Goal: Find specific page/section: Find specific page/section

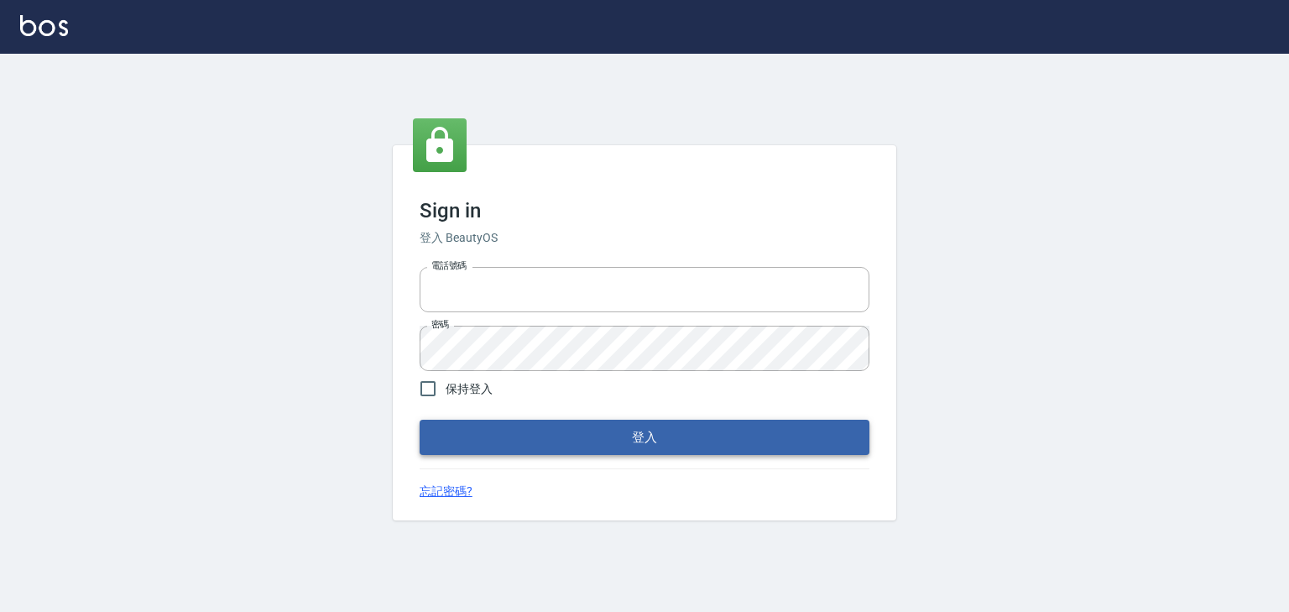
type input "0952331713"
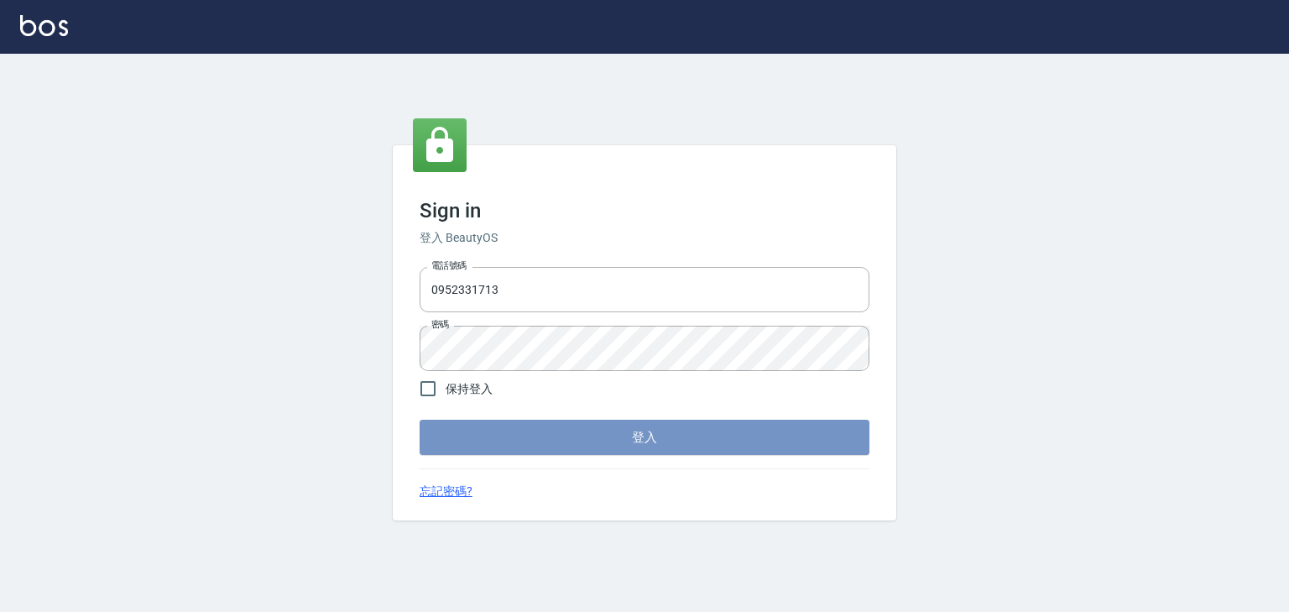
drag, startPoint x: 619, startPoint y: 425, endPoint x: 614, endPoint y: 412, distance: 14.3
click at [618, 421] on button "登入" at bounding box center [645, 437] width 450 height 35
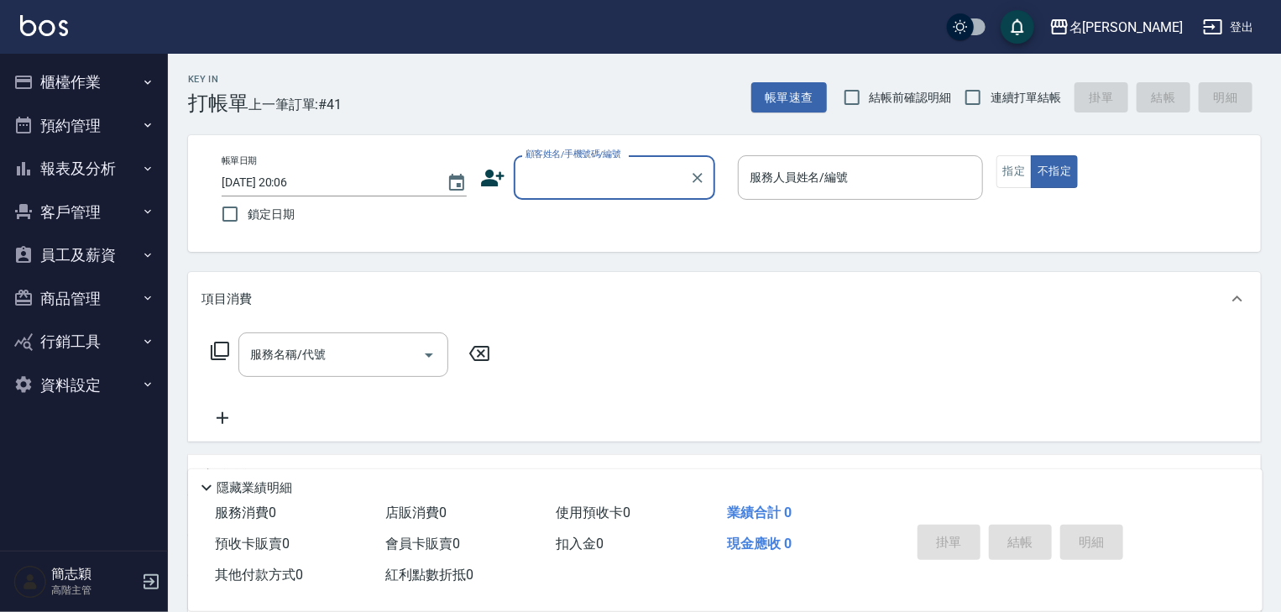
click at [149, 172] on icon "button" at bounding box center [147, 168] width 13 height 13
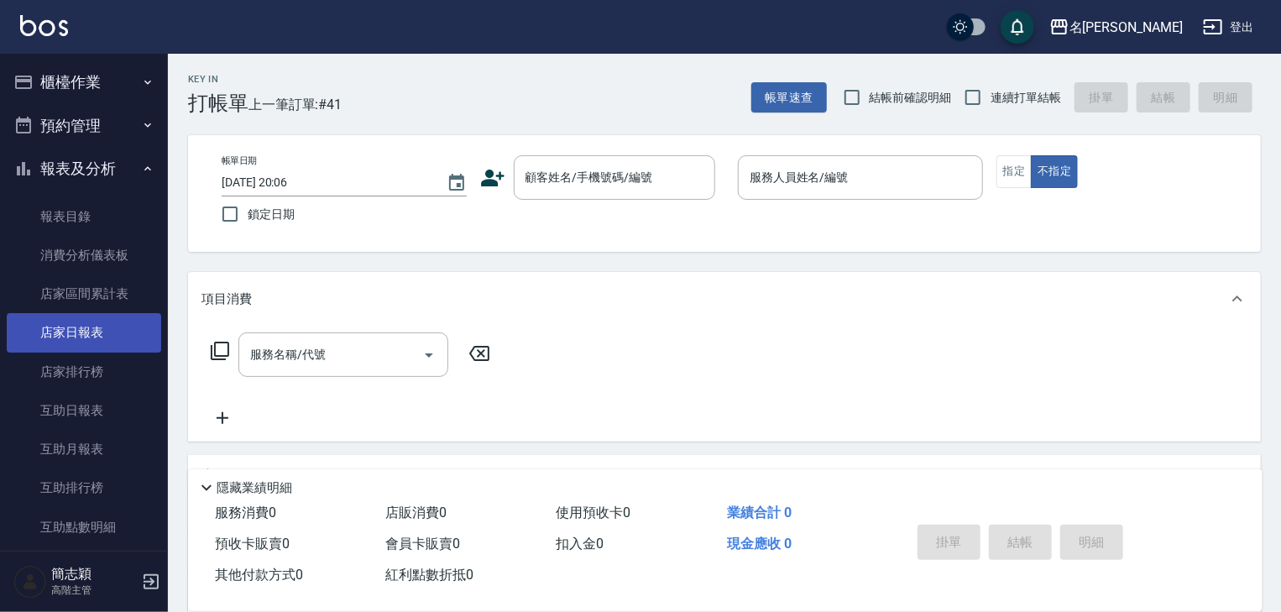
click at [105, 335] on link "店家日報表" at bounding box center [84, 332] width 154 height 39
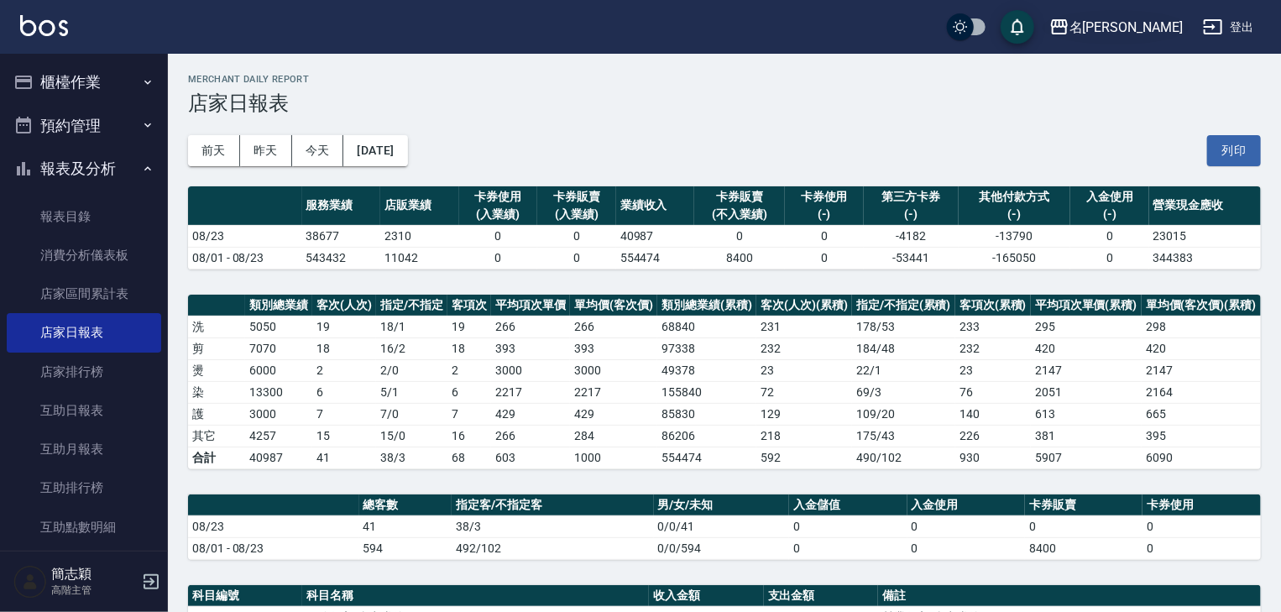
click at [1067, 21] on icon "button" at bounding box center [1059, 26] width 17 height 15
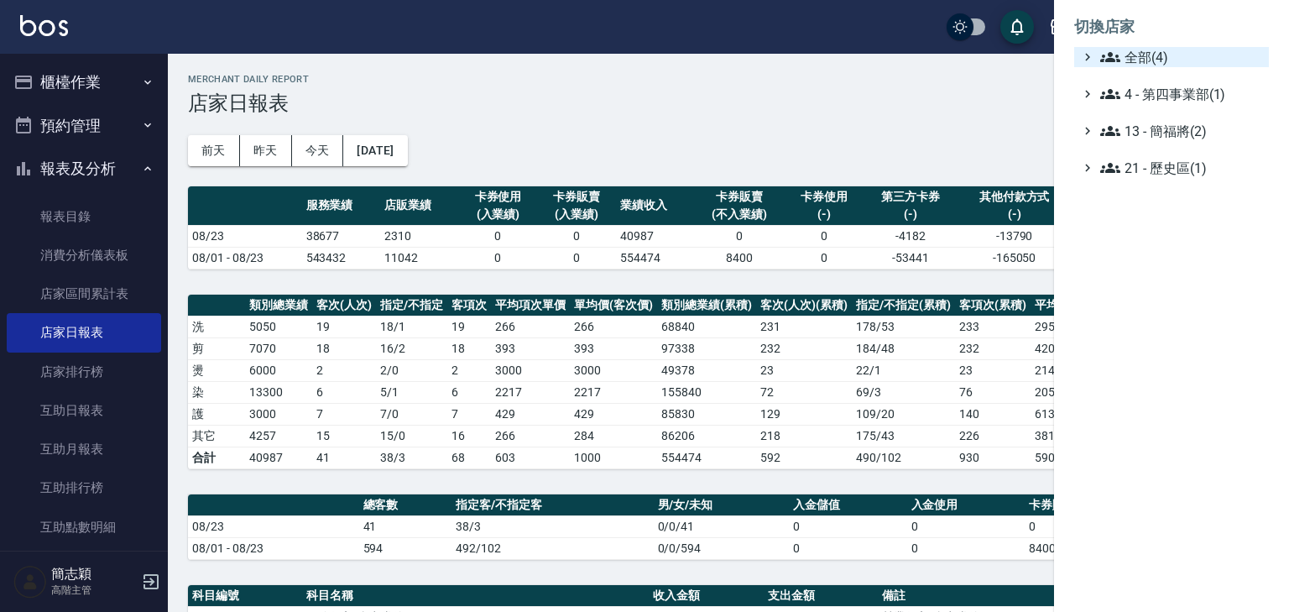
click at [1114, 52] on icon at bounding box center [1110, 57] width 20 height 20
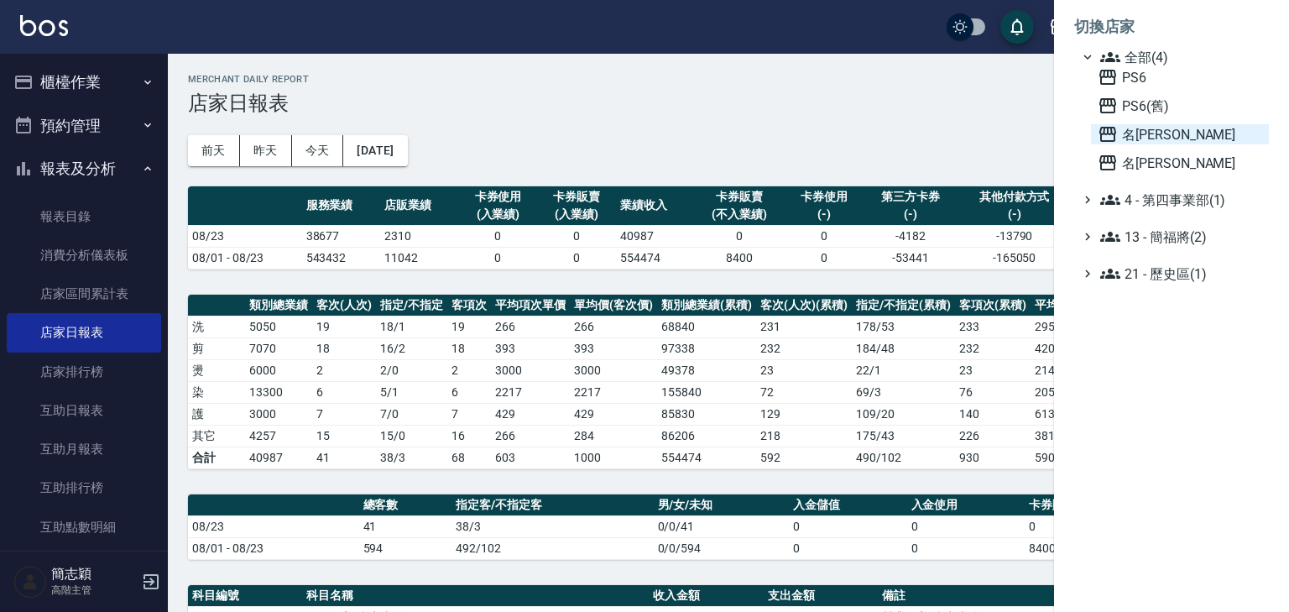
click at [1104, 133] on icon at bounding box center [1107, 134] width 17 height 15
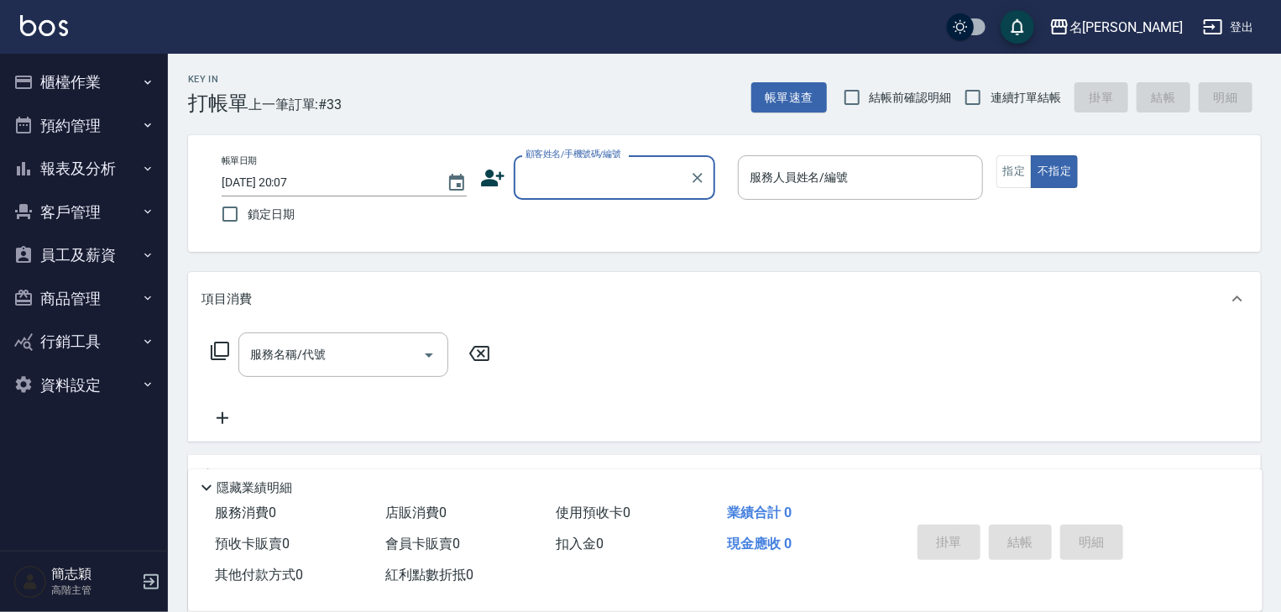
click at [146, 170] on icon "button" at bounding box center [147, 168] width 13 height 13
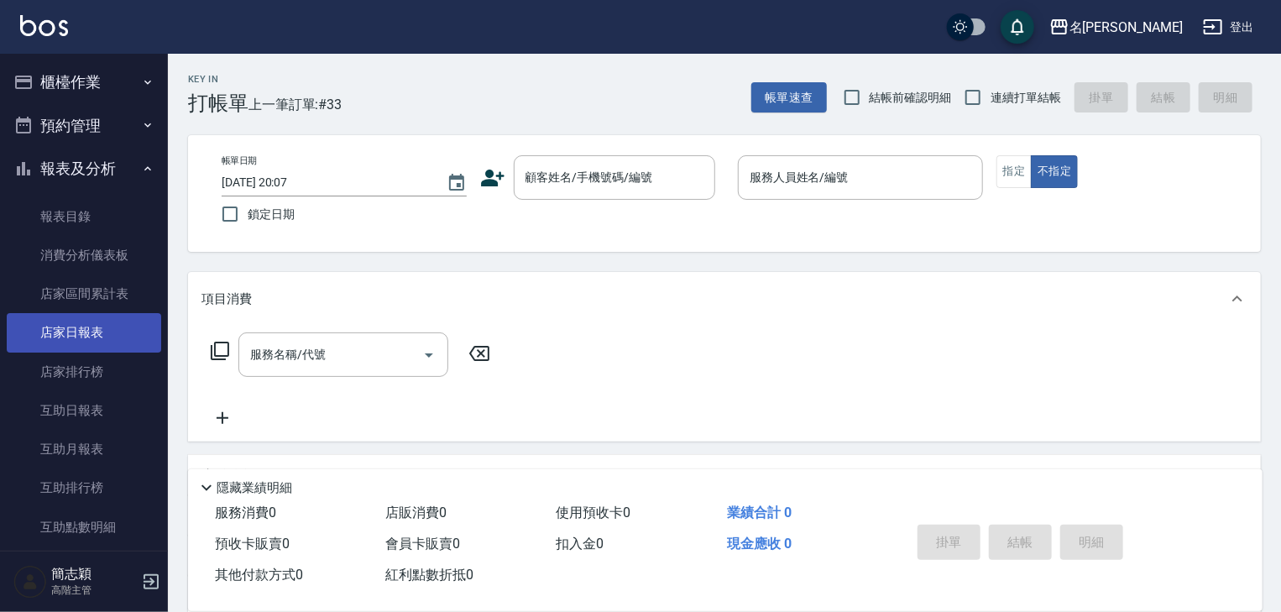
click at [84, 326] on link "店家日報表" at bounding box center [84, 332] width 154 height 39
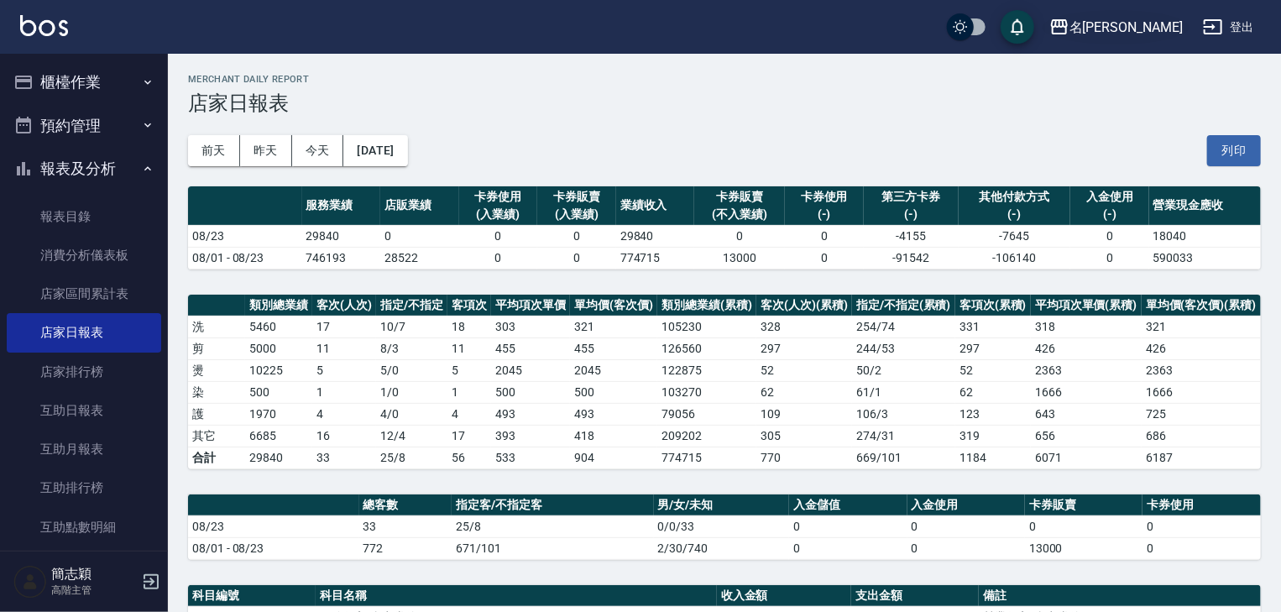
click at [1069, 23] on icon "button" at bounding box center [1059, 27] width 20 height 20
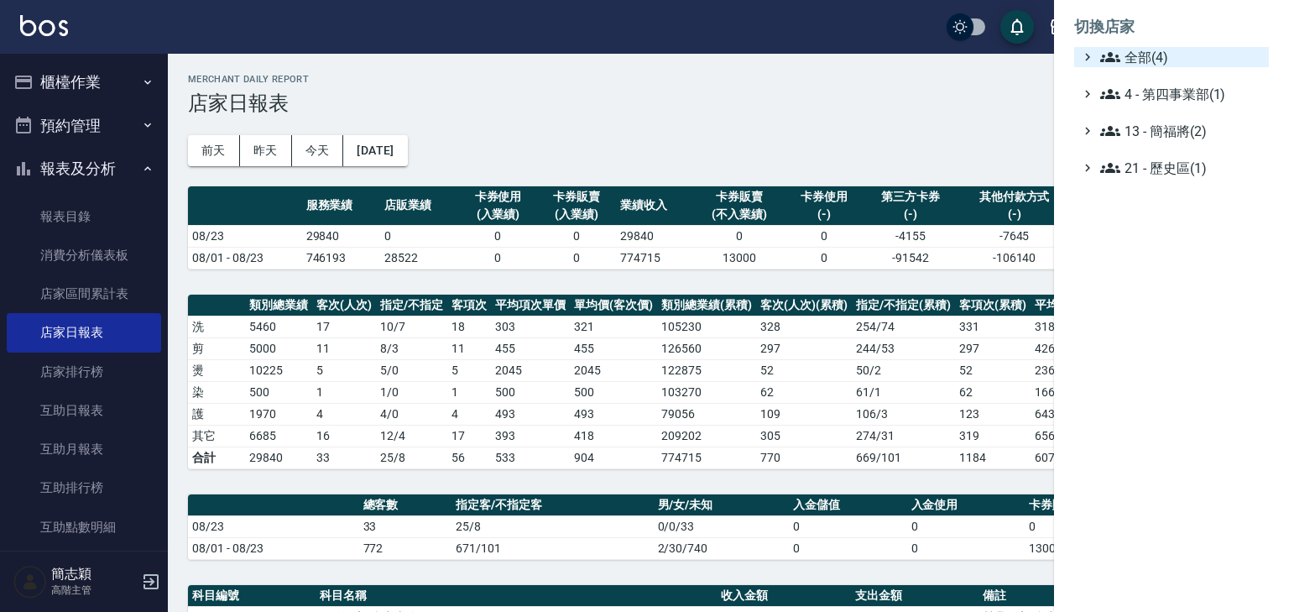
click at [1105, 53] on icon at bounding box center [1110, 57] width 20 height 20
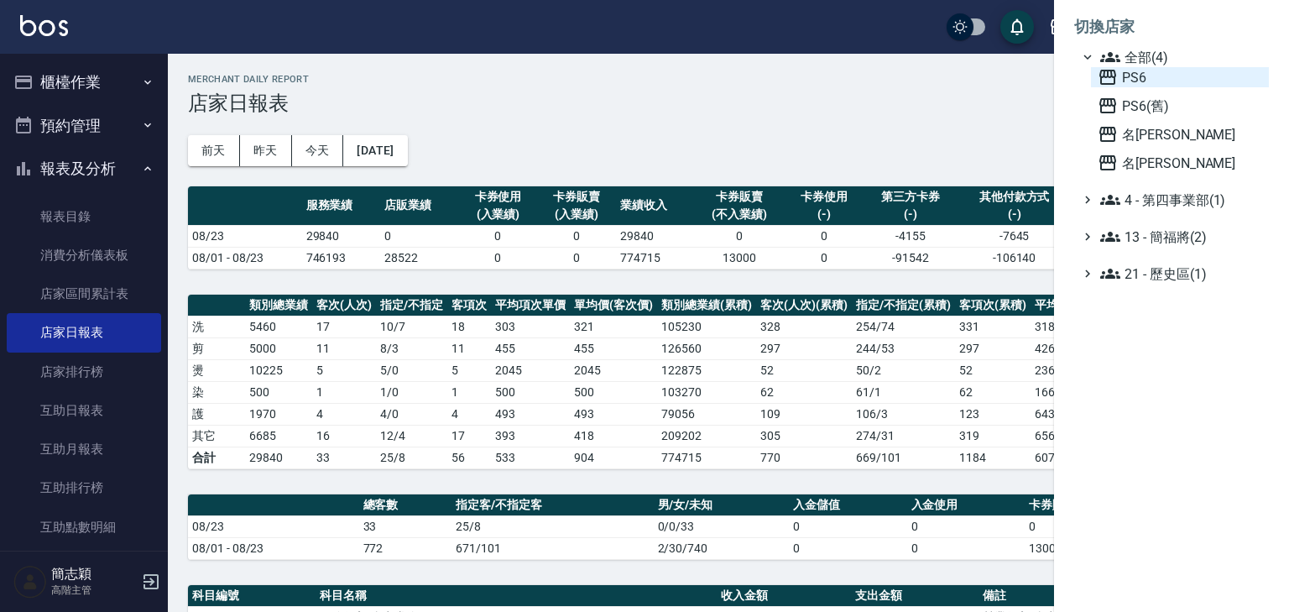
click at [1108, 71] on icon at bounding box center [1107, 77] width 17 height 15
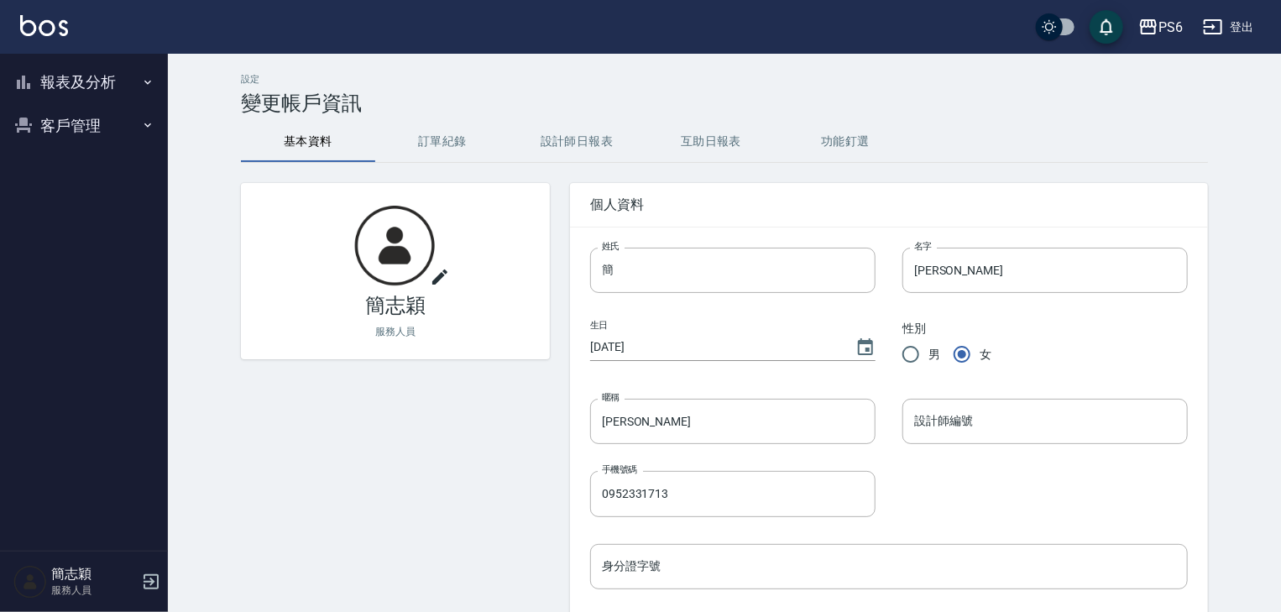
click at [145, 81] on icon "button" at bounding box center [147, 82] width 7 height 4
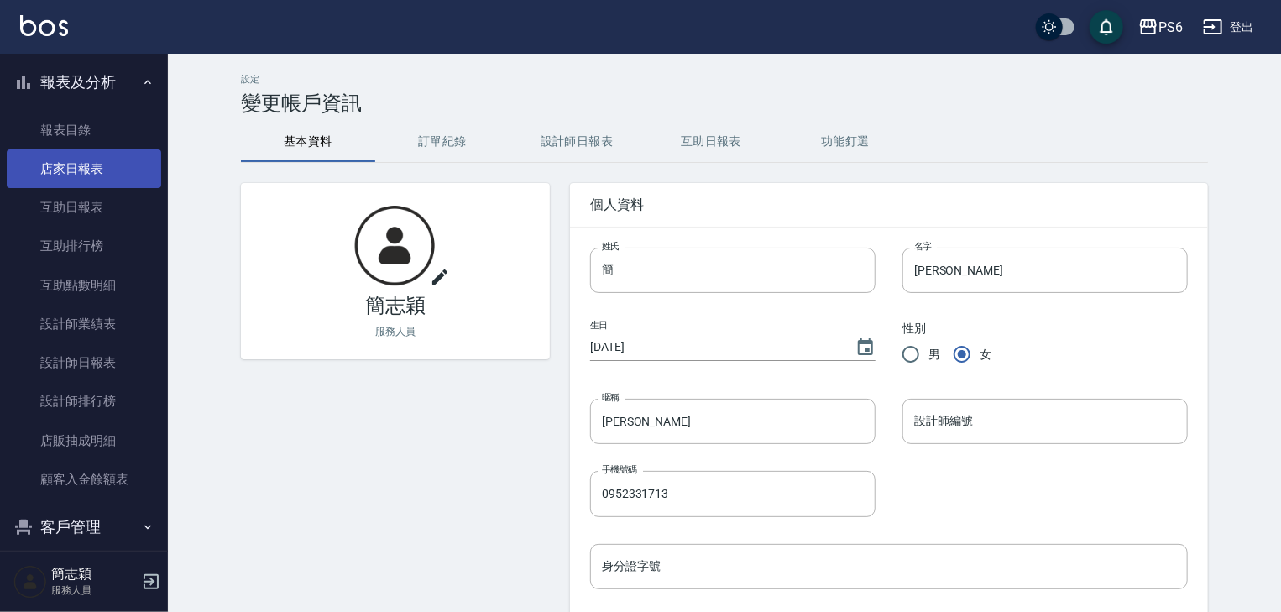
click at [100, 173] on link "店家日報表" at bounding box center [84, 168] width 154 height 39
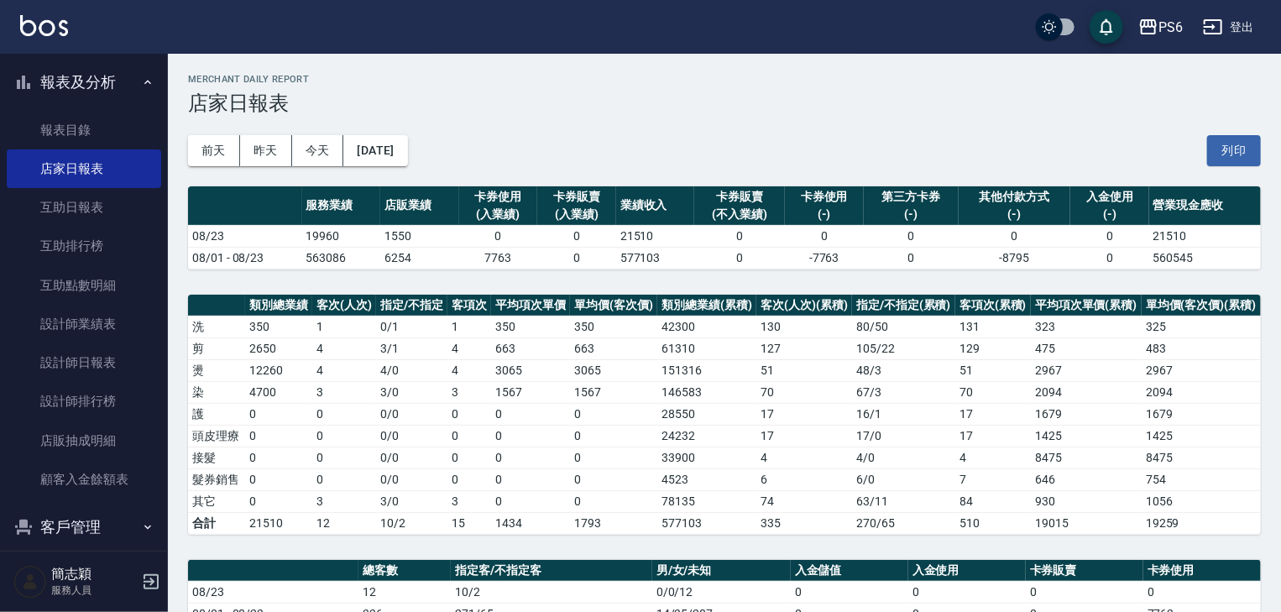
click at [1229, 29] on button "登出" at bounding box center [1228, 27] width 65 height 31
